Goal: Task Accomplishment & Management: Complete application form

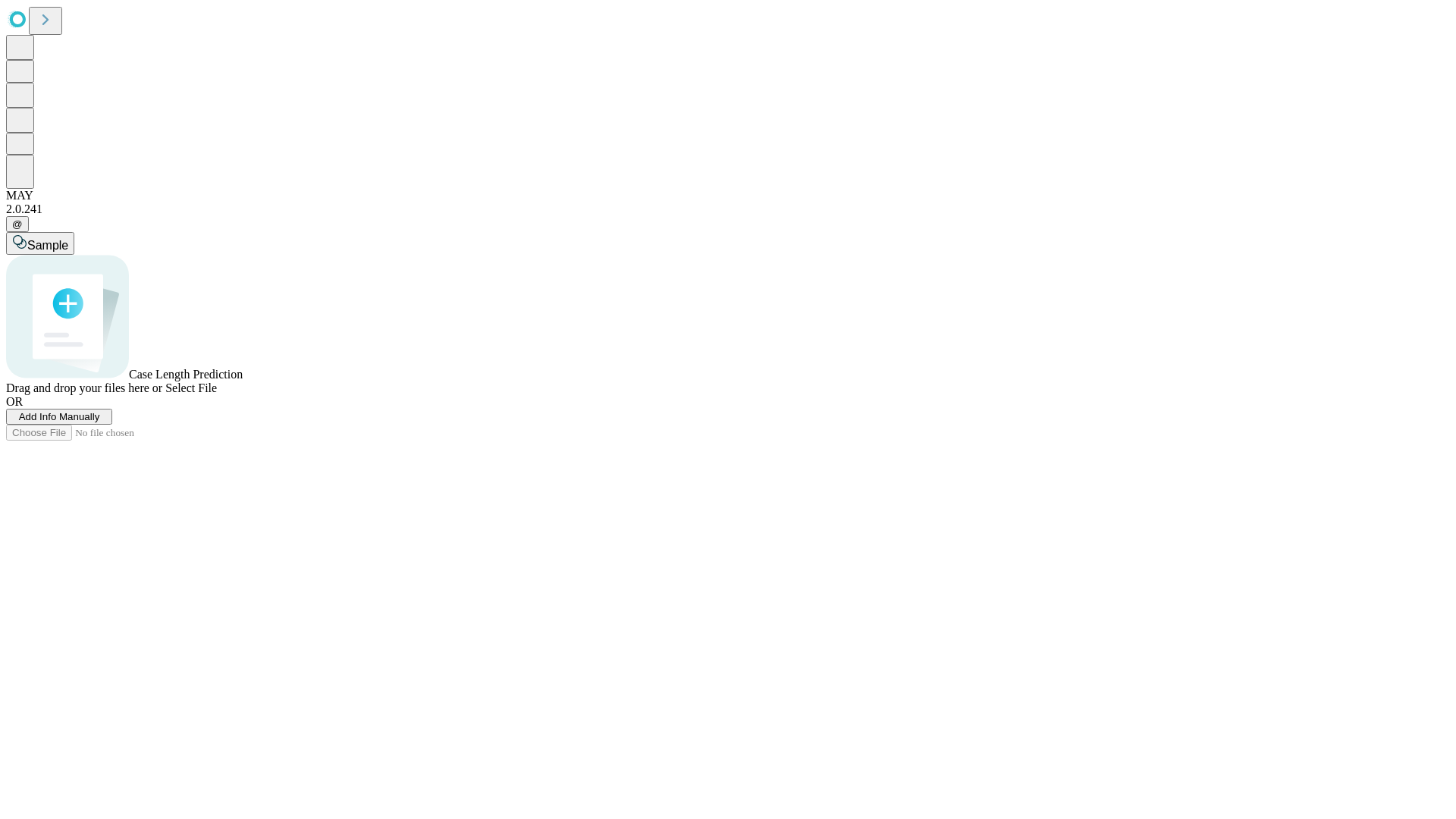
click at [100, 423] on span "Add Info Manually" at bounding box center [59, 417] width 81 height 12
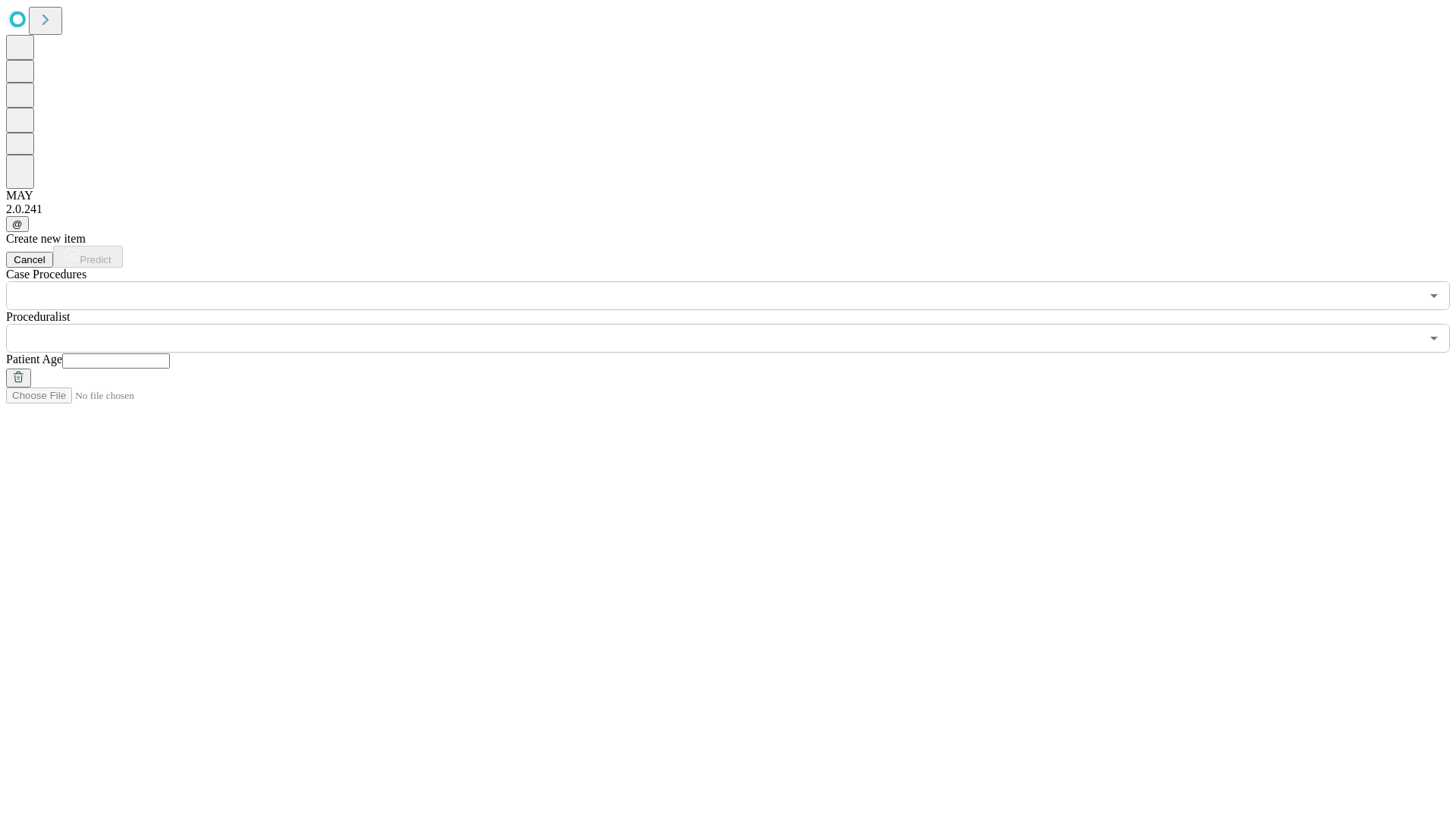
click at [170, 353] on input "text" at bounding box center [116, 360] width 108 height 15
type input "*"
click at [739, 324] on input "text" at bounding box center [713, 338] width 1414 height 29
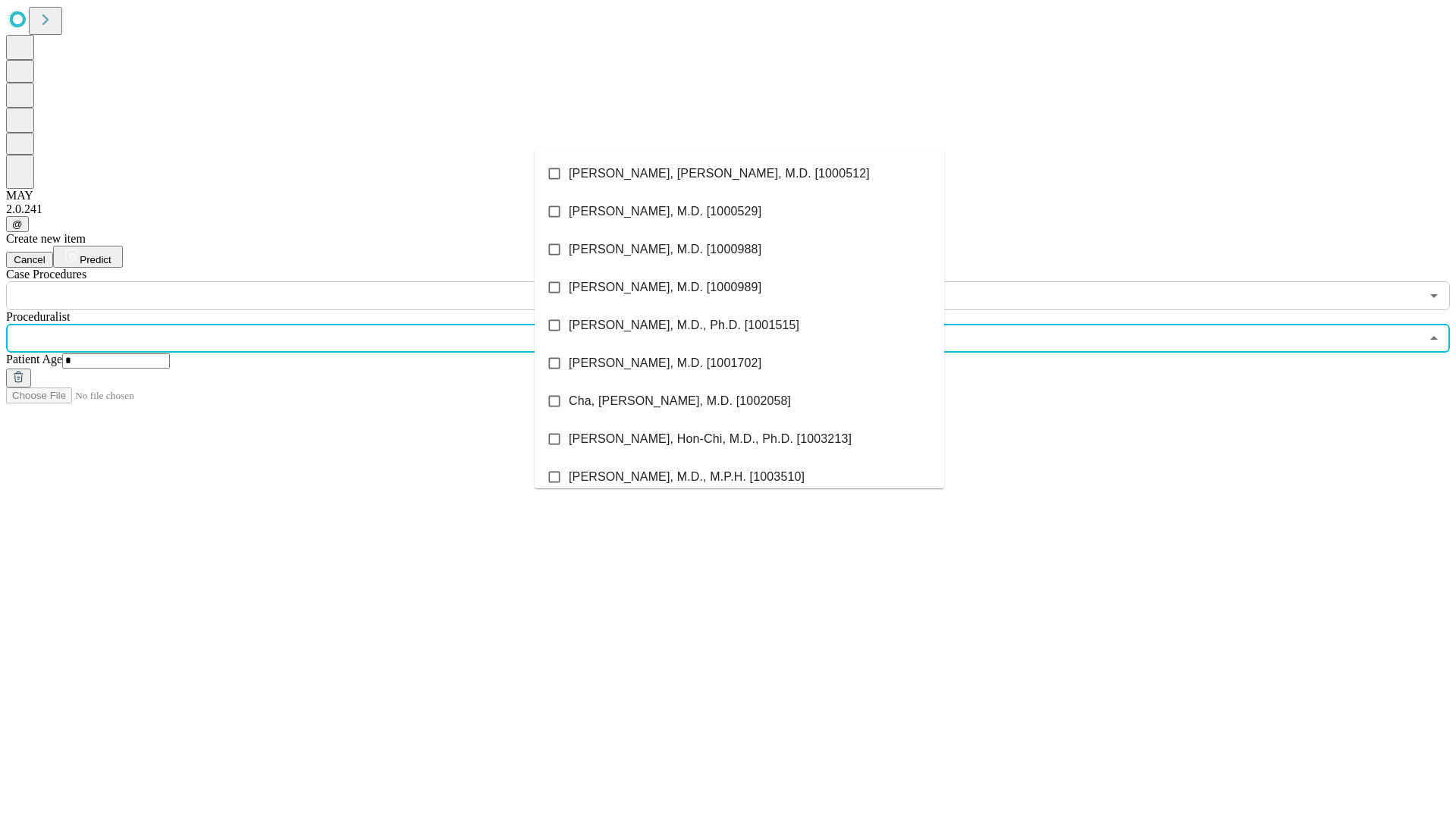
click at [739, 174] on li "[PERSON_NAME], [PERSON_NAME], M.D. [1000512]" at bounding box center [739, 173] width 409 height 38
